Goal: Task Accomplishment & Management: Use online tool/utility

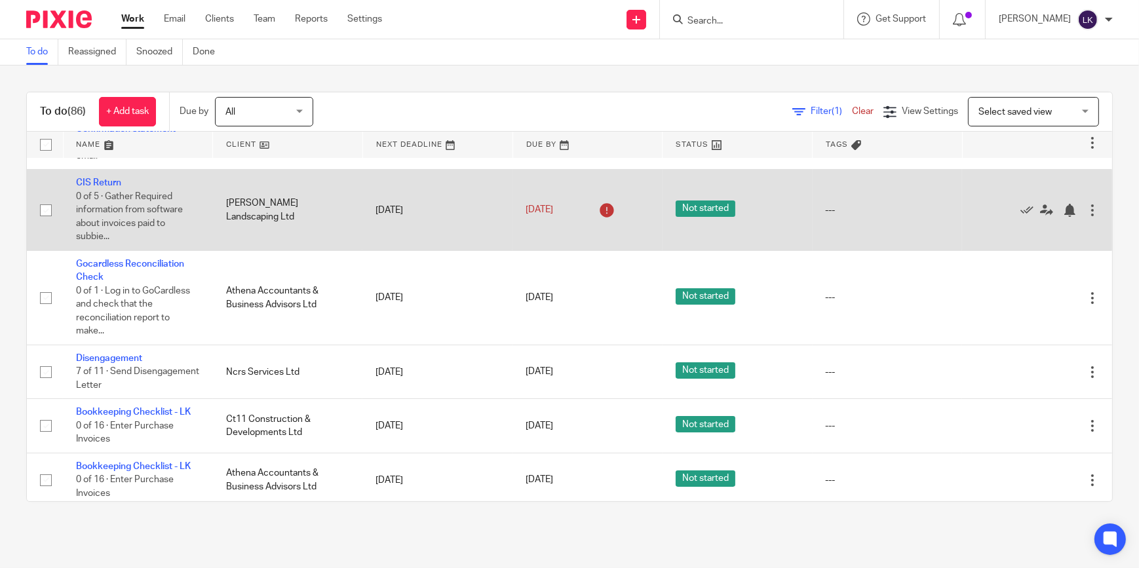
scroll to position [178, 0]
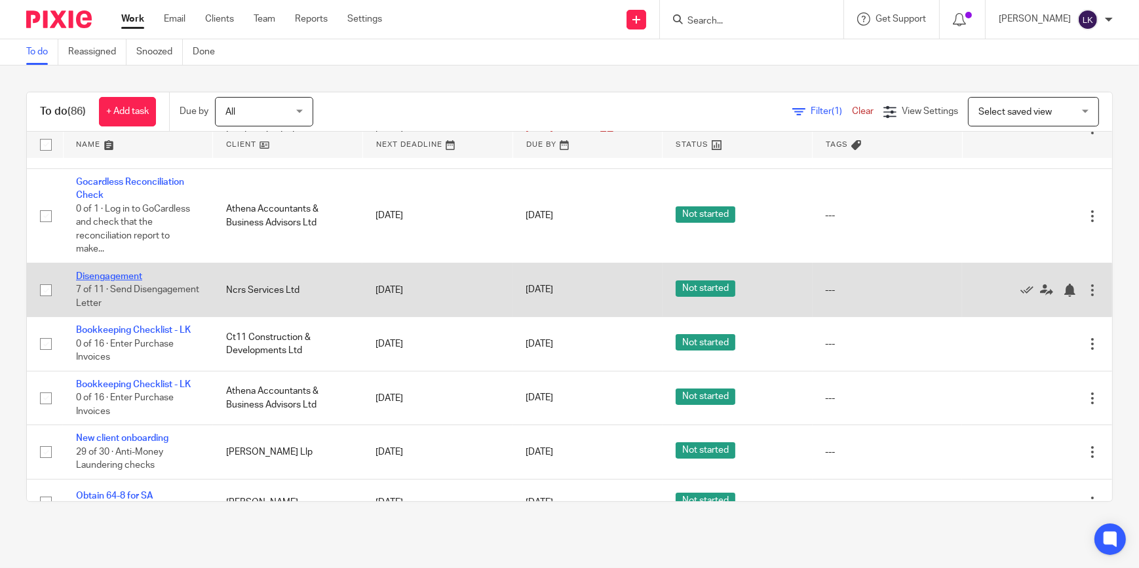
click at [137, 274] on link "Disengagement" at bounding box center [109, 276] width 66 height 9
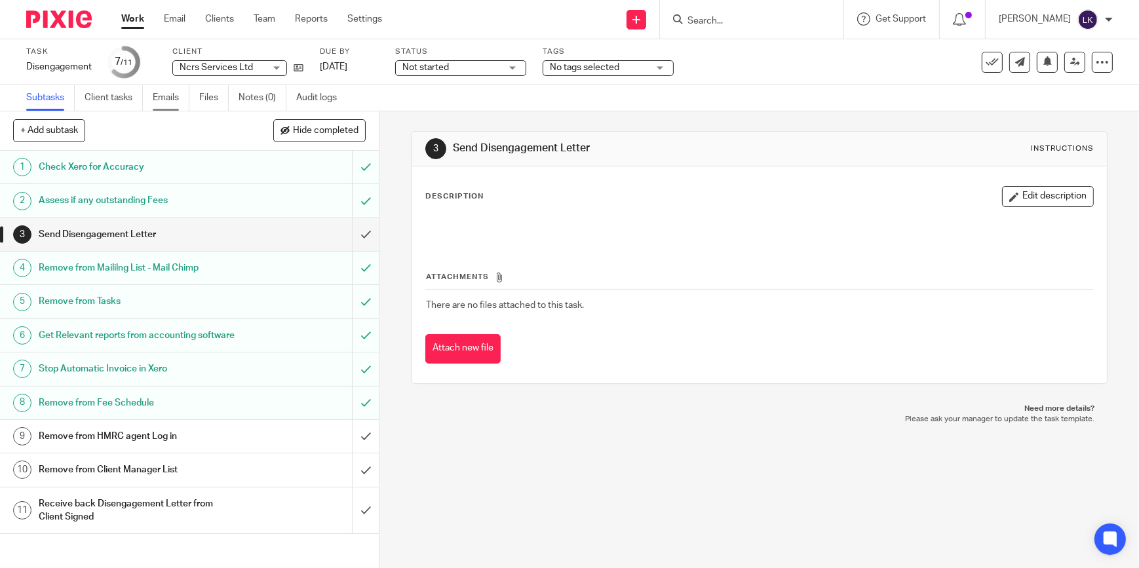
click at [181, 98] on link "Emails" at bounding box center [171, 98] width 37 height 26
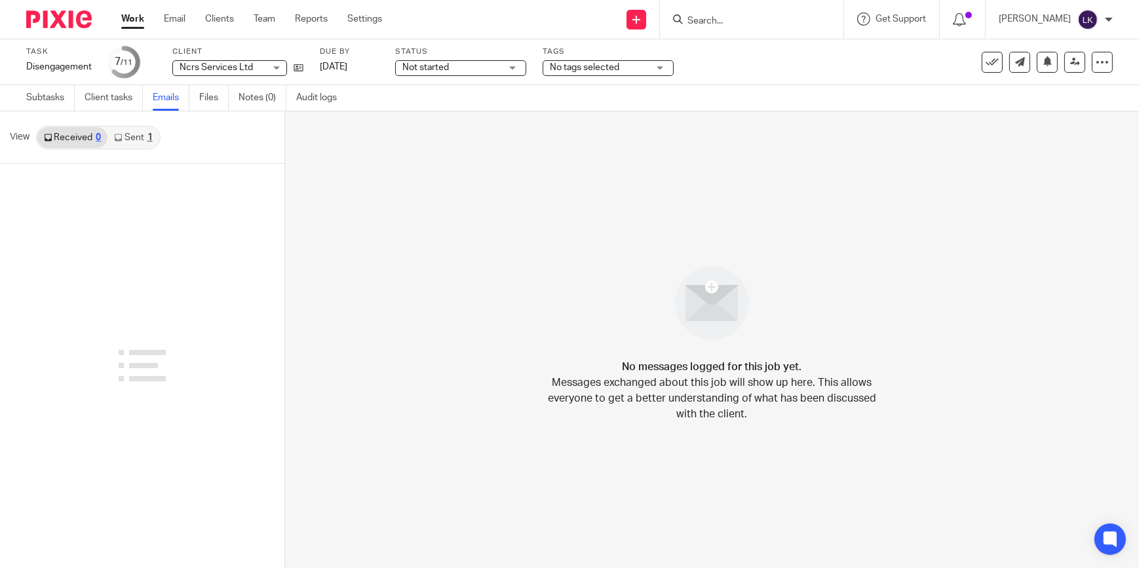
click at [149, 131] on link "Sent 1" at bounding box center [132, 137] width 51 height 21
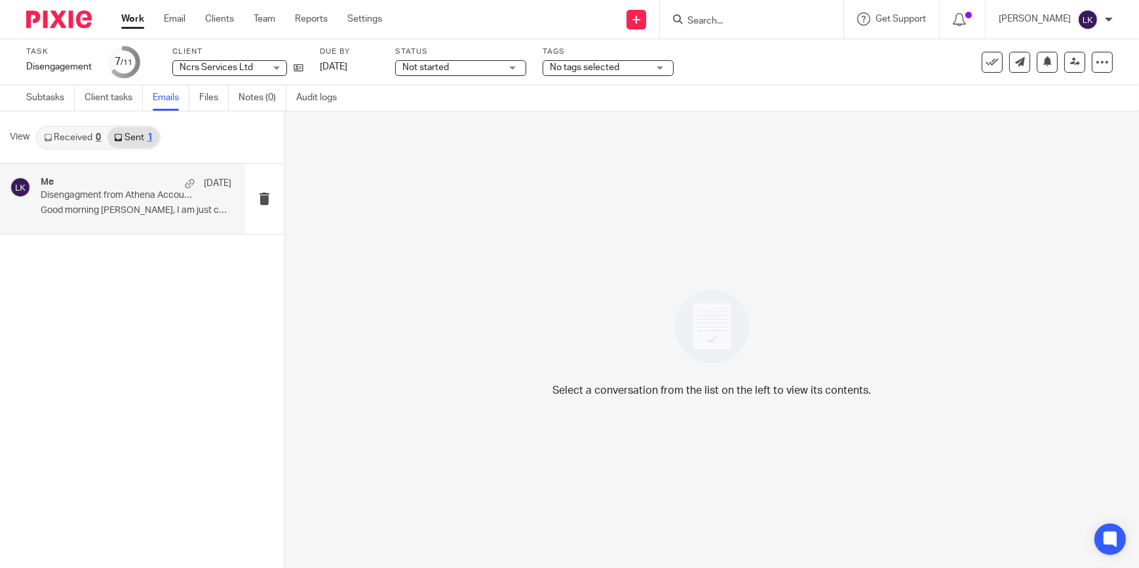
click at [143, 185] on div "Me 4 Aug" at bounding box center [136, 183] width 191 height 13
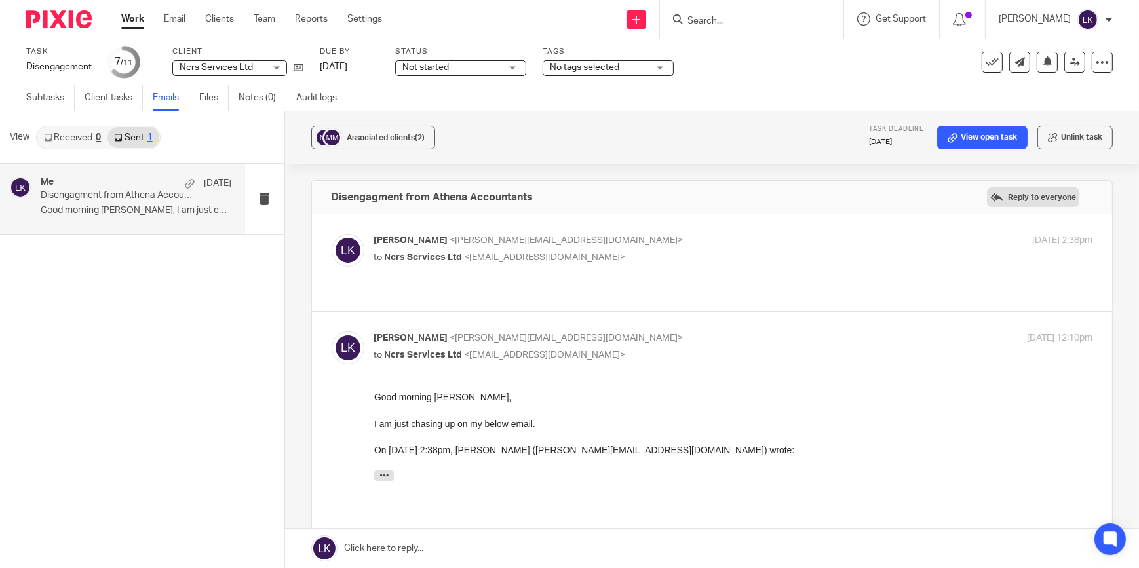
click at [1034, 197] on label "Reply to everyone" at bounding box center [1033, 197] width 92 height 20
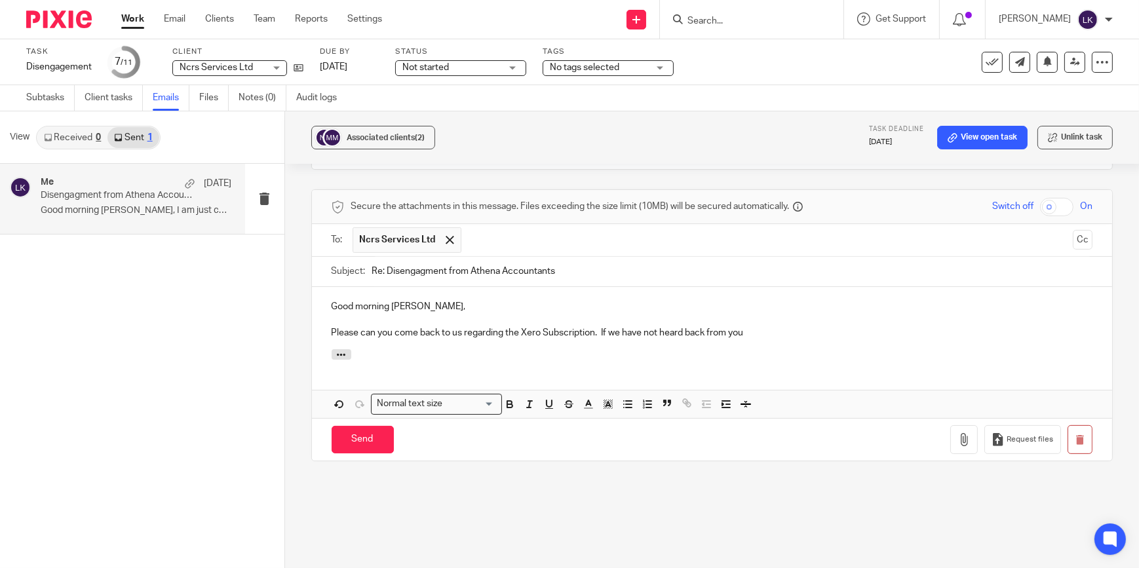
click at [751, 327] on p "Please can you come back to us regarding the Xero Subscription. If we have not …" at bounding box center [711, 332] width 761 height 13
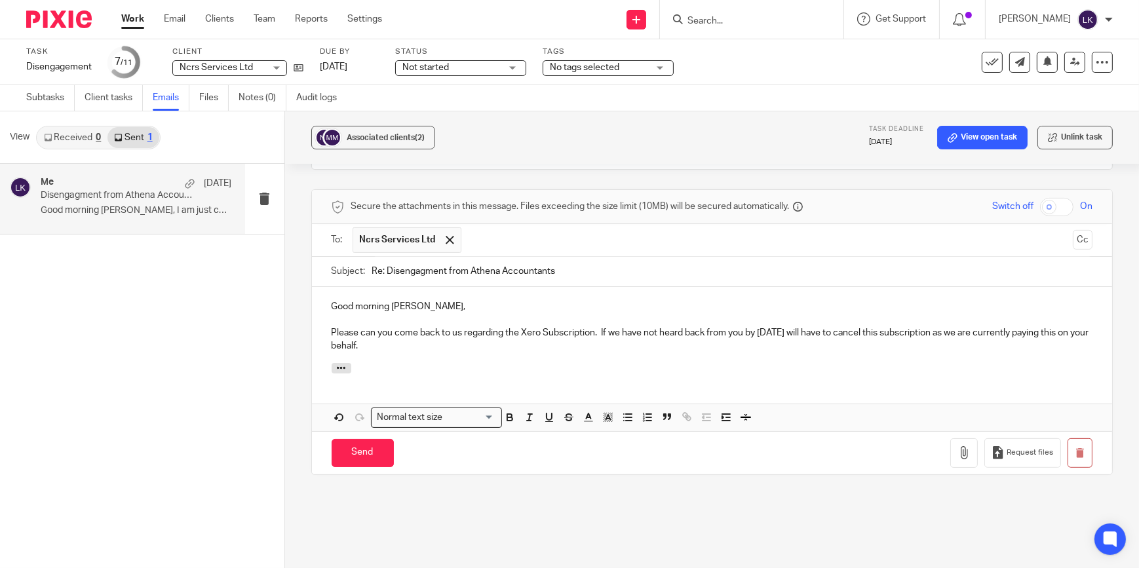
click at [383, 468] on div "Send You have unsaved changes Request files" at bounding box center [712, 452] width 800 height 43
click at [596, 262] on input "Re: Disengagment from Athena Accountants" at bounding box center [732, 271] width 721 height 29
type input "Re: Disengagment from Athena Accountants - URGENT"
click at [353, 452] on input "Send" at bounding box center [362, 453] width 62 height 28
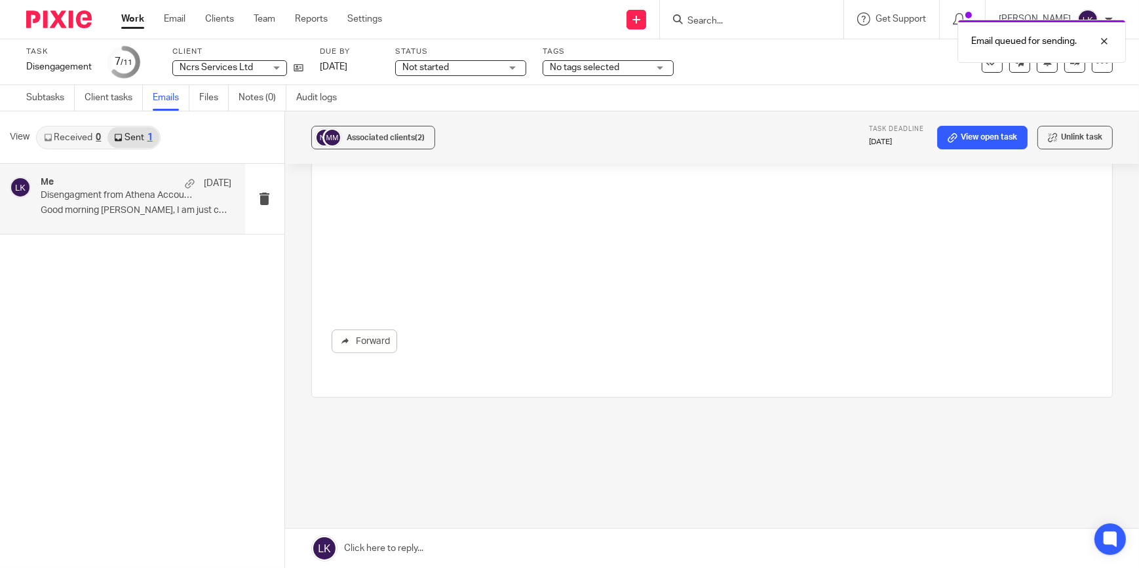
scroll to position [183, 0]
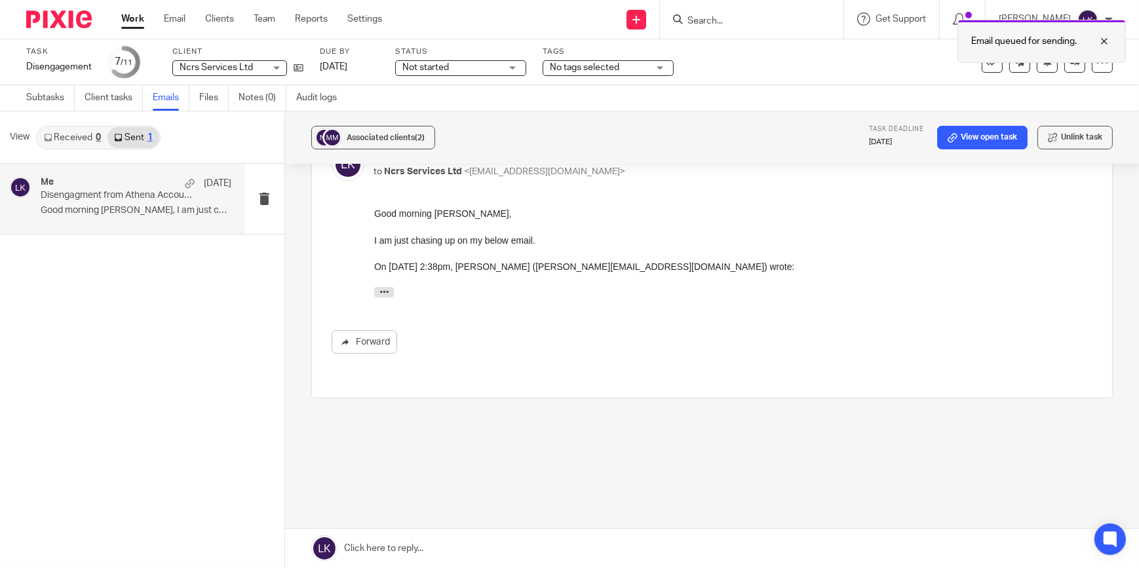
click at [1104, 39] on div at bounding box center [1093, 41] width 35 height 16
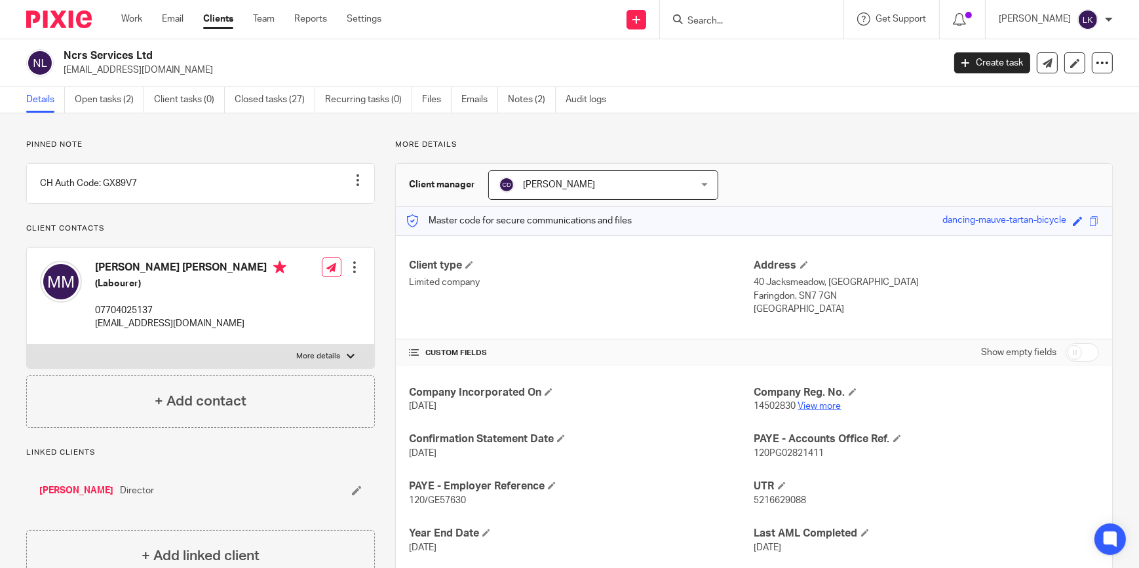
click at [806, 405] on link "View more" at bounding box center [819, 406] width 43 height 9
click at [97, 106] on link "Open tasks (2)" at bounding box center [109, 100] width 69 height 26
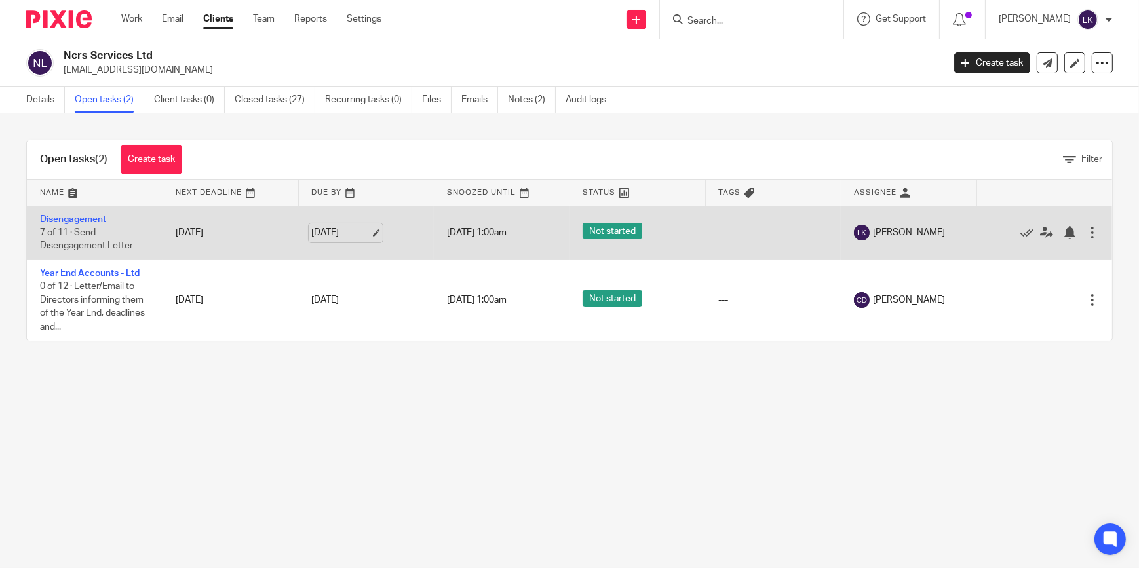
click at [366, 232] on link "[DATE]" at bounding box center [340, 233] width 59 height 14
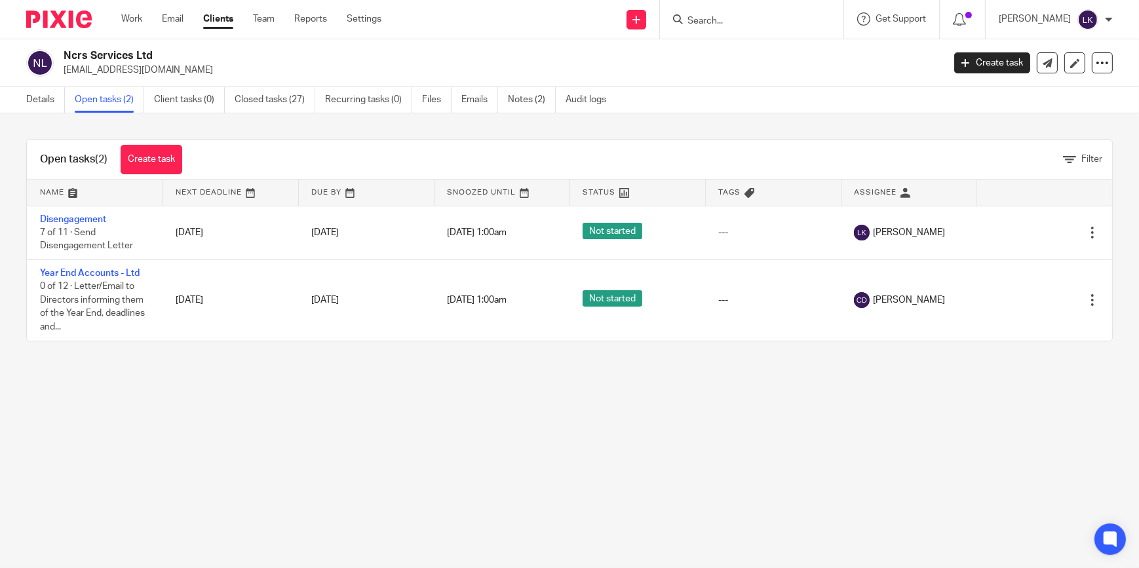
click at [143, 26] on div "Work Email Clients Team Reports Settings Work Email Clients Team Reports Settin…" at bounding box center [254, 19] width 293 height 39
click at [141, 24] on ul "Work Email Clients Team Reports Settings" at bounding box center [261, 18] width 280 height 13
click at [138, 20] on link "Work" at bounding box center [131, 18] width 21 height 13
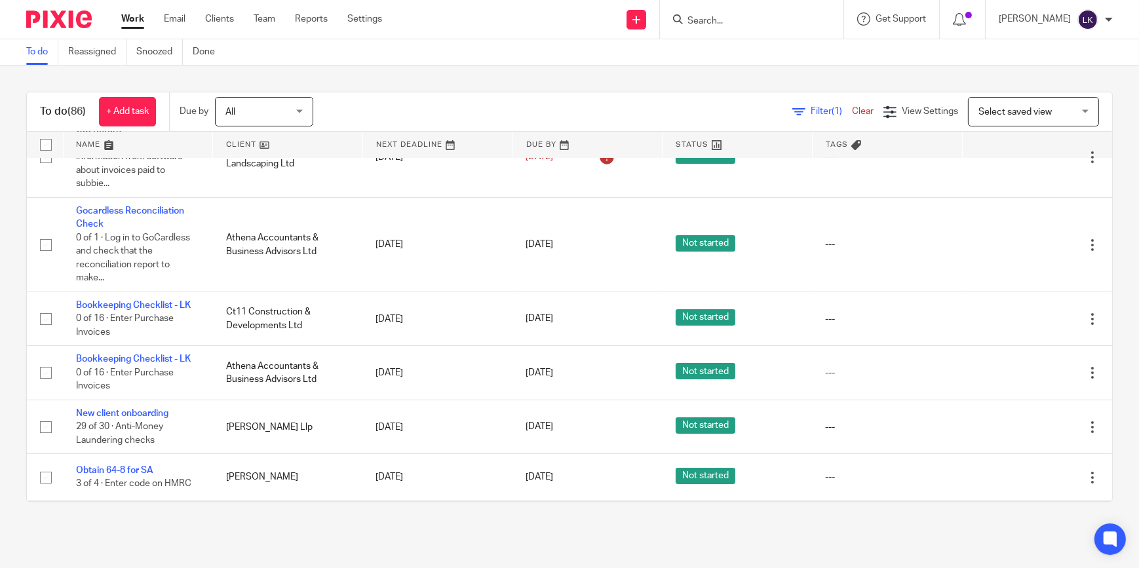
scroll to position [178, 0]
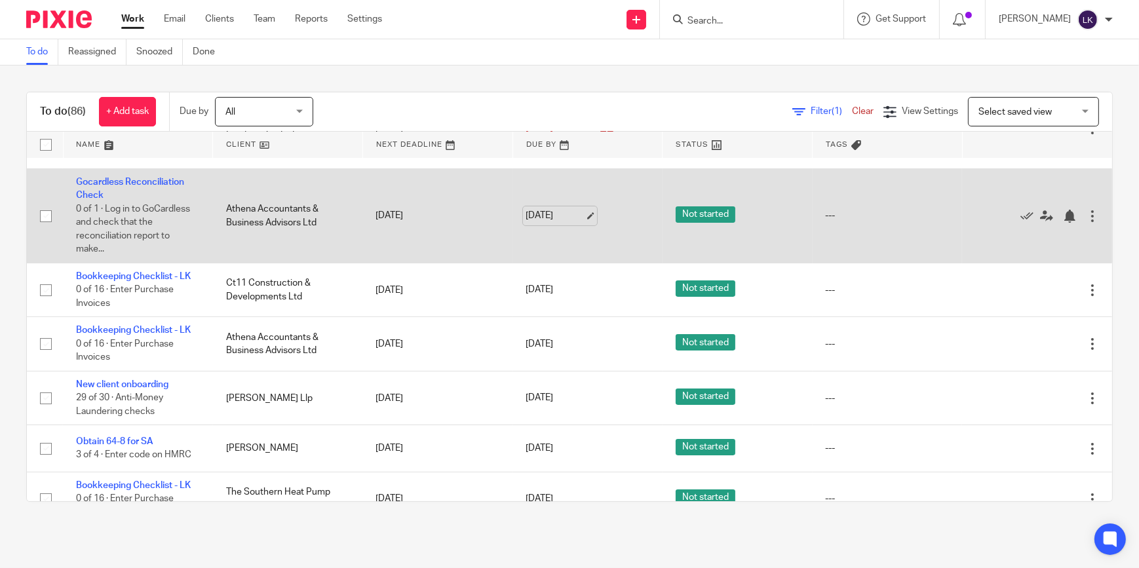
drag, startPoint x: 569, startPoint y: 213, endPoint x: 578, endPoint y: 216, distance: 10.2
click at [578, 216] on link "13 Aug 2025" at bounding box center [554, 216] width 59 height 14
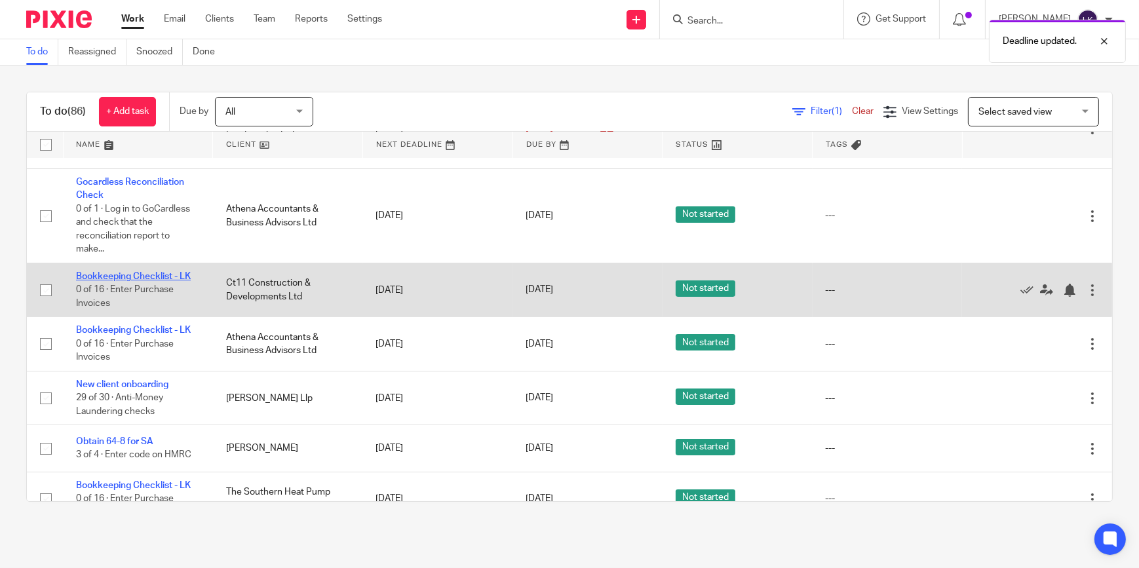
click at [176, 276] on link "Bookkeeping Checklist - LK" at bounding box center [133, 276] width 115 height 9
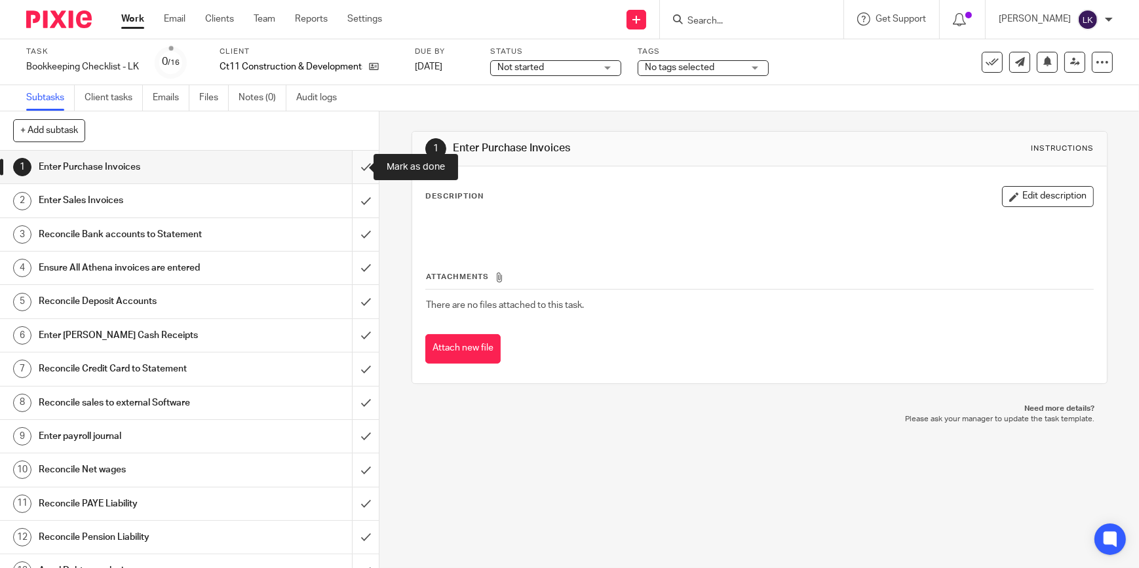
click at [355, 171] on input "submit" at bounding box center [189, 167] width 379 height 33
click at [351, 187] on input "submit" at bounding box center [189, 200] width 379 height 33
click at [356, 231] on input "submit" at bounding box center [189, 234] width 379 height 33
click at [357, 264] on input "submit" at bounding box center [189, 268] width 379 height 33
click at [357, 295] on input "submit" at bounding box center [189, 301] width 379 height 33
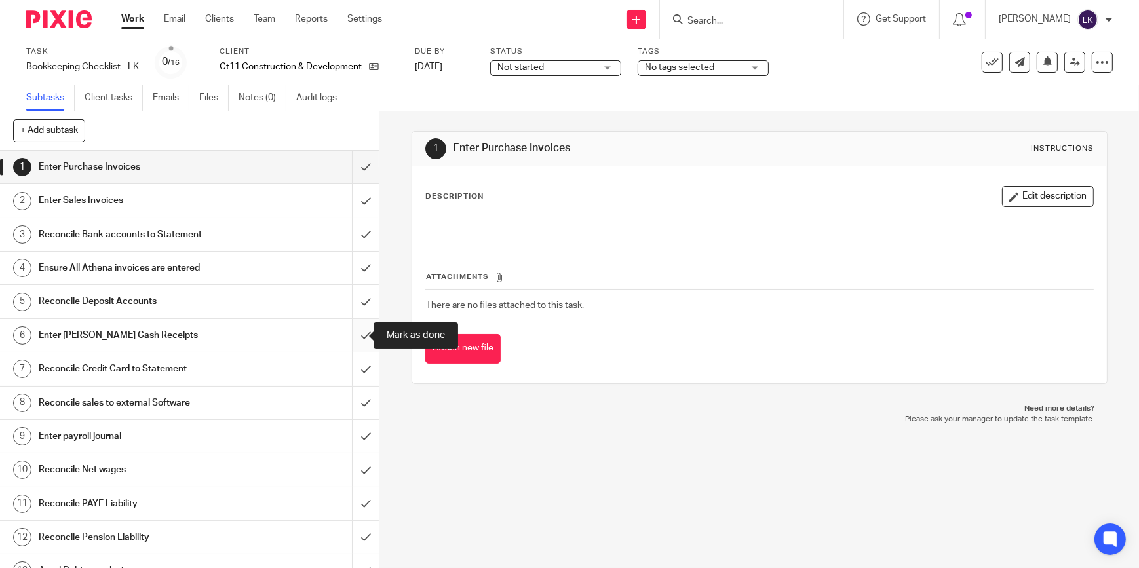
click at [352, 320] on input "submit" at bounding box center [189, 335] width 379 height 33
click at [352, 365] on input "submit" at bounding box center [189, 368] width 379 height 33
click at [352, 398] on input "submit" at bounding box center [189, 402] width 379 height 33
click at [353, 435] on input "submit" at bounding box center [189, 436] width 379 height 33
click at [354, 469] on input "submit" at bounding box center [189, 469] width 379 height 33
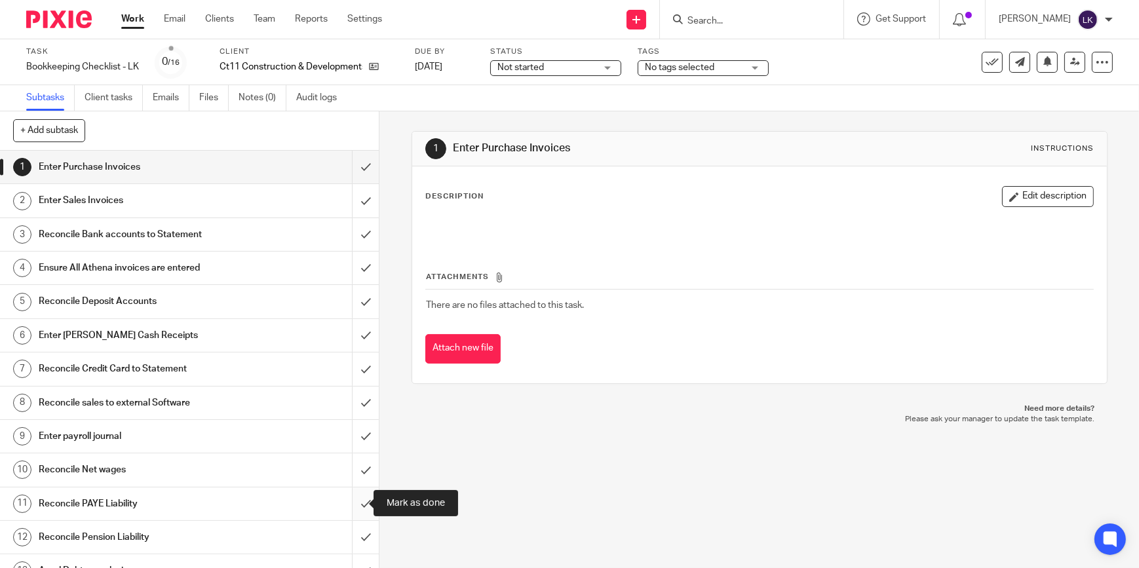
click at [352, 508] on input "submit" at bounding box center [189, 503] width 379 height 33
click at [354, 539] on input "submit" at bounding box center [189, 537] width 379 height 33
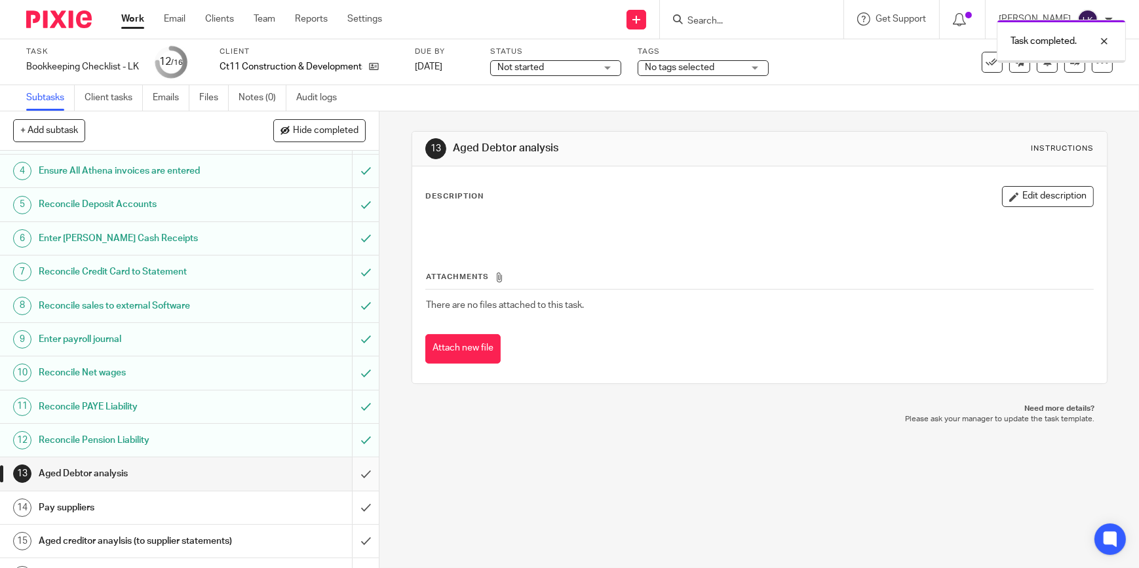
scroll to position [133, 0]
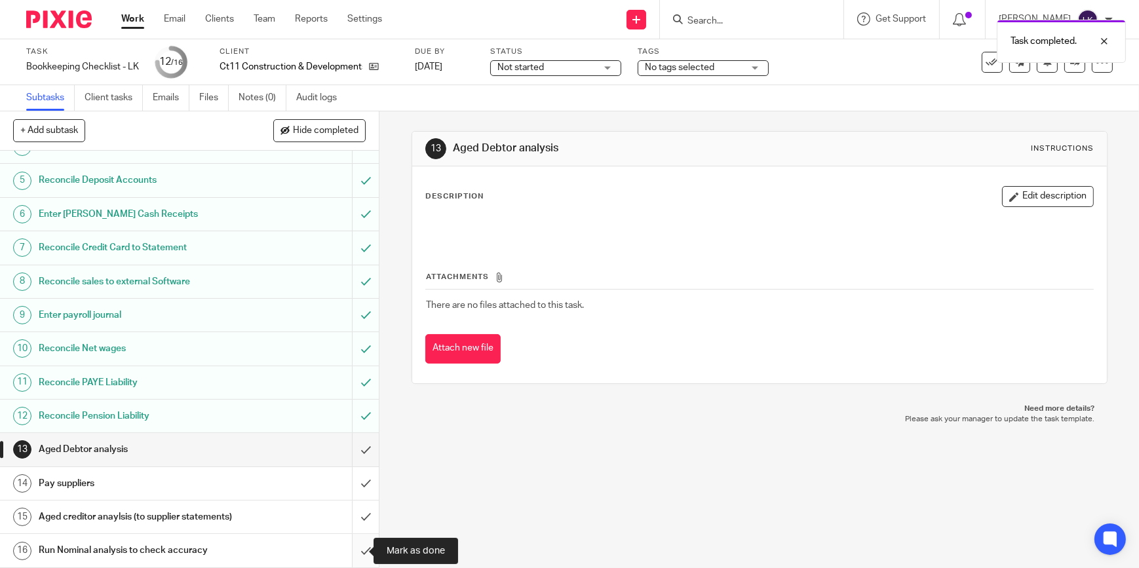
click at [358, 548] on input "submit" at bounding box center [189, 550] width 379 height 33
click at [359, 518] on input "submit" at bounding box center [189, 516] width 379 height 33
click at [347, 467] on input "submit" at bounding box center [189, 483] width 379 height 33
click at [352, 433] on input "submit" at bounding box center [189, 449] width 379 height 33
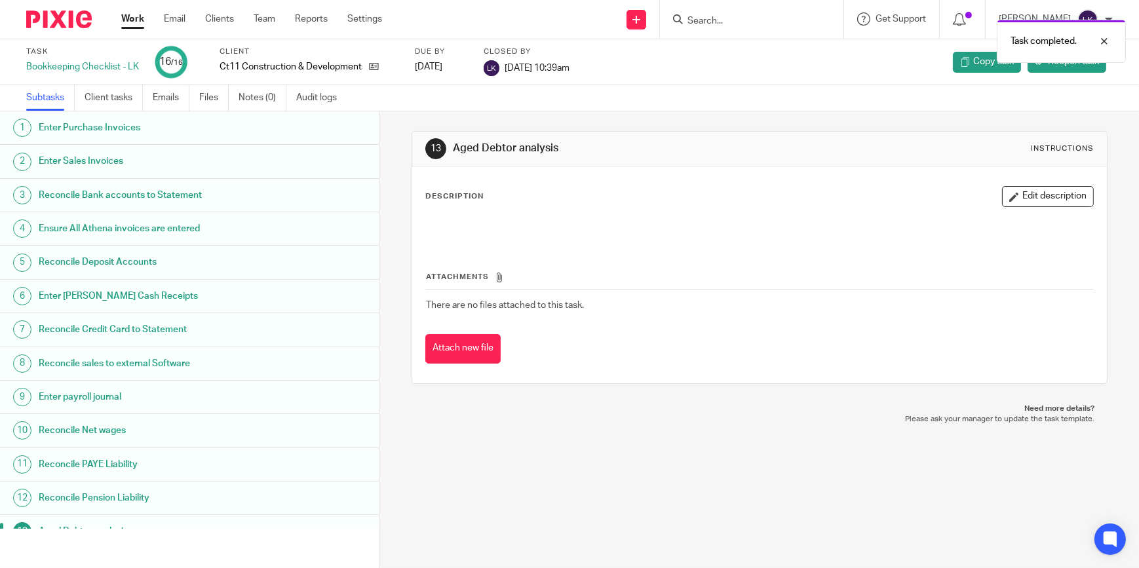
click at [132, 19] on link "Work" at bounding box center [132, 18] width 23 height 13
